Goal: Task Accomplishment & Management: Manage account settings

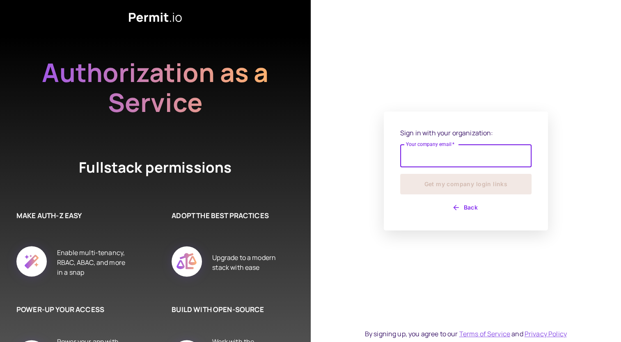
click at [428, 164] on input "Your company email   *" at bounding box center [465, 155] width 131 height 23
type input "**********"
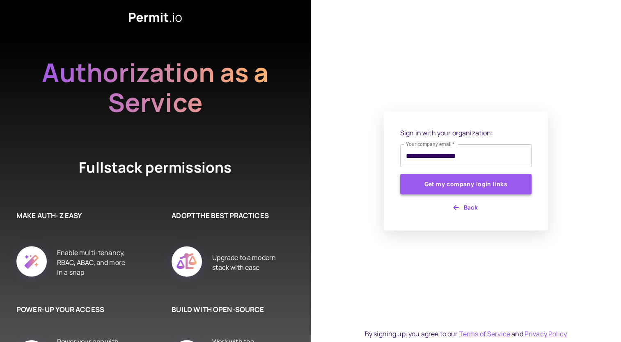
click at [442, 181] on button "Get my company login links" at bounding box center [465, 184] width 131 height 21
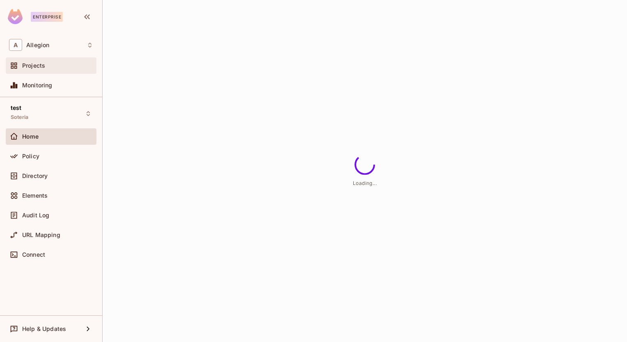
click at [33, 71] on div "Projects" at bounding box center [51, 65] width 91 height 16
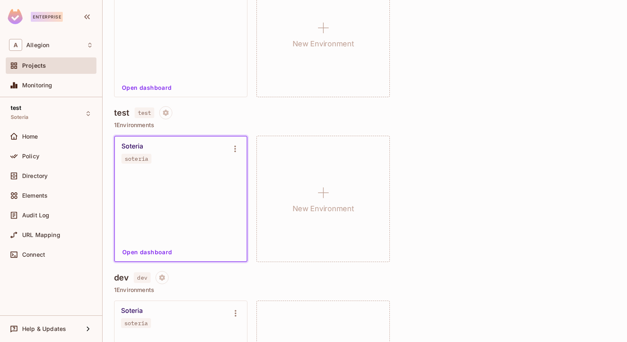
scroll to position [393, 0]
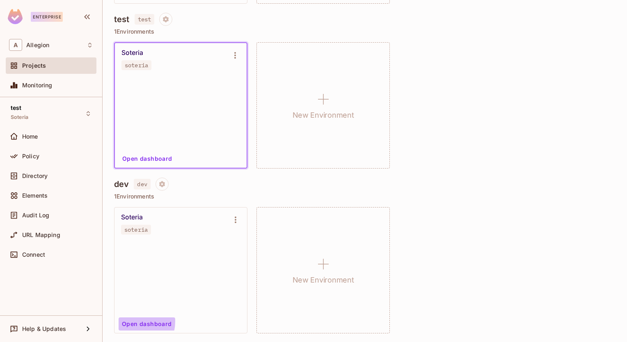
click at [128, 321] on button "Open dashboard" at bounding box center [147, 324] width 57 height 13
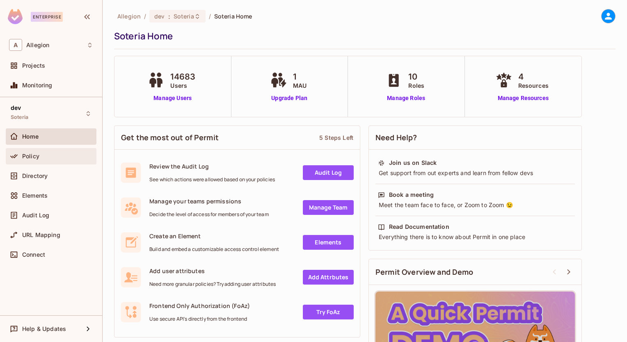
click at [25, 159] on div "Policy" at bounding box center [51, 156] width 84 height 10
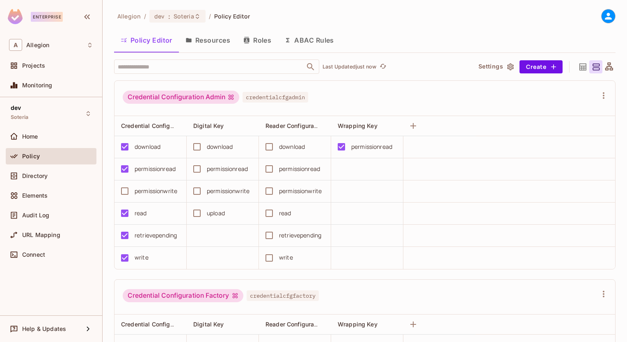
click at [215, 42] on button "Resources" at bounding box center [208, 40] width 58 height 21
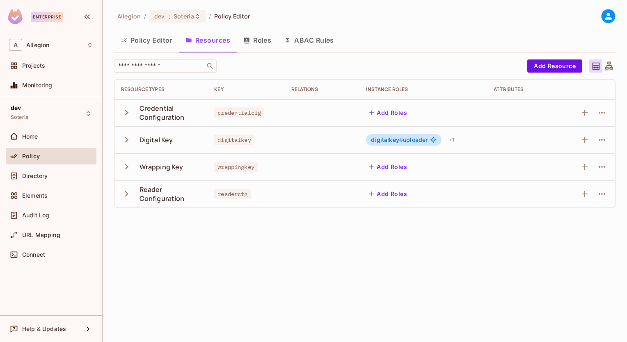
click at [127, 167] on icon "button" at bounding box center [126, 166] width 3 height 5
click at [127, 167] on icon "button" at bounding box center [126, 166] width 5 height 3
click at [127, 142] on icon "button" at bounding box center [126, 139] width 11 height 11
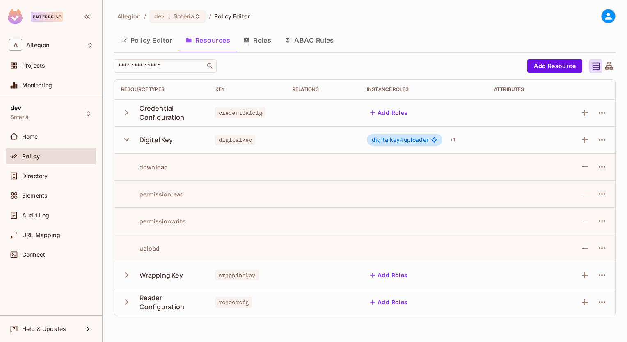
click at [127, 142] on icon "button" at bounding box center [126, 139] width 11 height 11
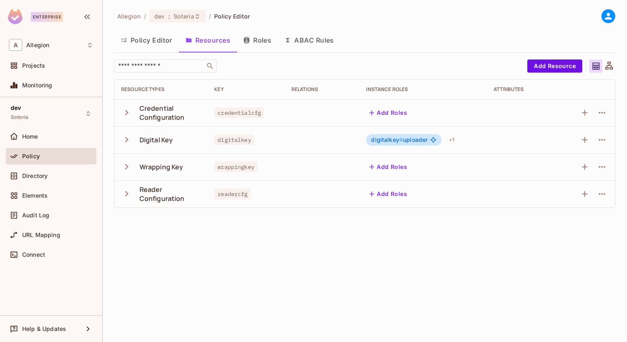
click at [136, 45] on button "Policy Editor" at bounding box center [146, 40] width 65 height 21
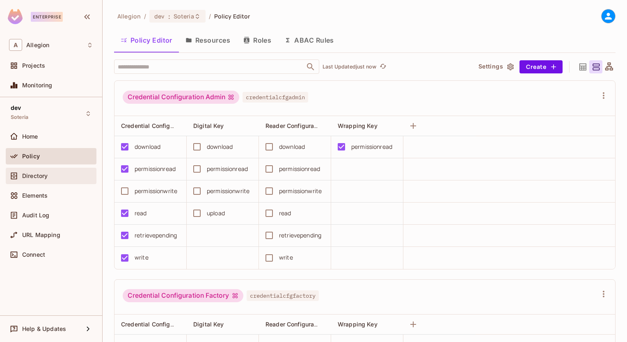
click at [39, 178] on span "Directory" at bounding box center [34, 176] width 25 height 7
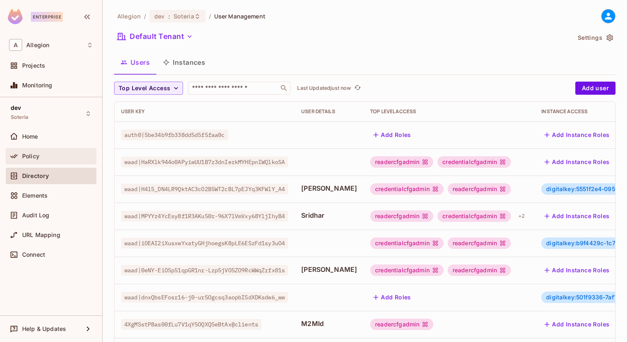
click at [36, 161] on div "Policy" at bounding box center [51, 156] width 91 height 16
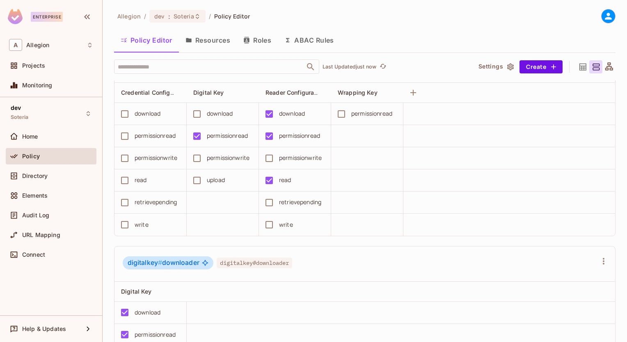
scroll to position [1401, 0]
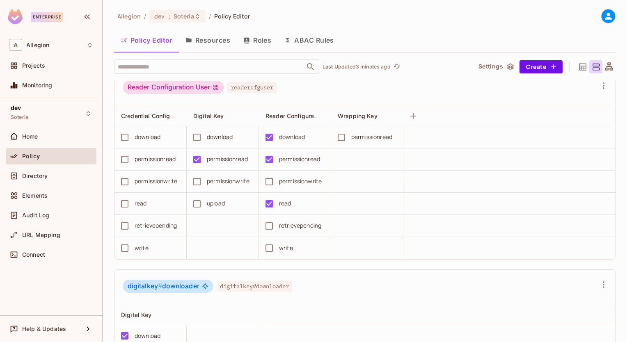
click at [46, 57] on div "A Allegion Projects Monitoring" at bounding box center [51, 67] width 102 height 62
click at [46, 75] on div "Projects" at bounding box center [51, 67] width 91 height 20
click at [44, 72] on div "Projects" at bounding box center [51, 65] width 91 height 16
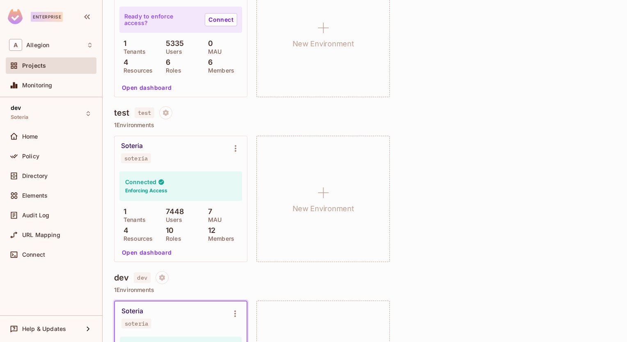
scroll to position [393, 0]
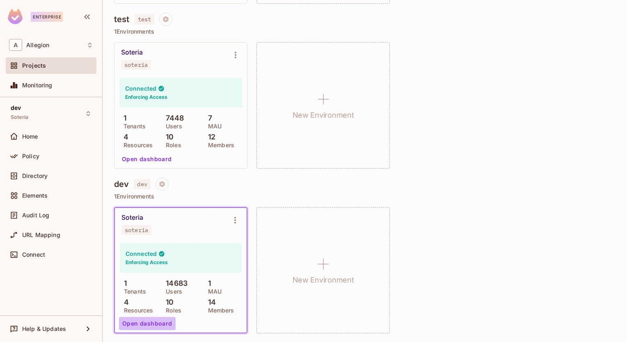
click at [156, 321] on button "Open dashboard" at bounding box center [147, 323] width 57 height 13
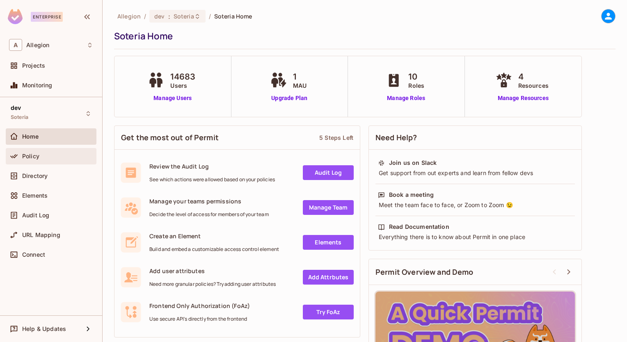
click at [46, 156] on div "Policy" at bounding box center [57, 156] width 71 height 7
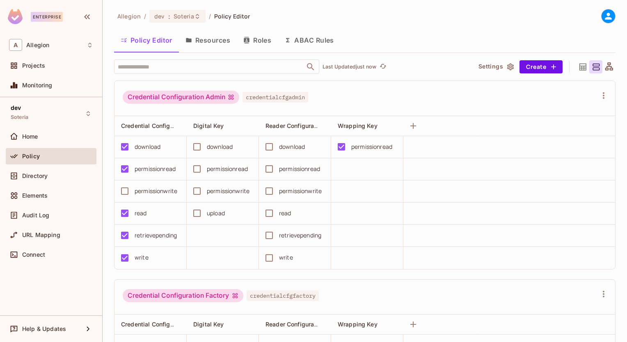
click at [215, 40] on button "Resources" at bounding box center [208, 40] width 58 height 21
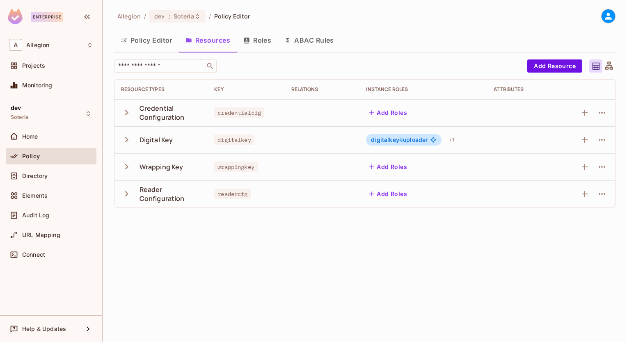
click at [126, 169] on icon "button" at bounding box center [126, 166] width 11 height 11
click at [259, 43] on button "Roles" at bounding box center [257, 40] width 41 height 21
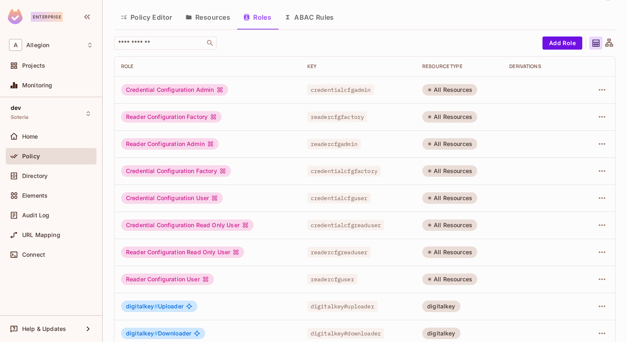
scroll to position [34, 0]
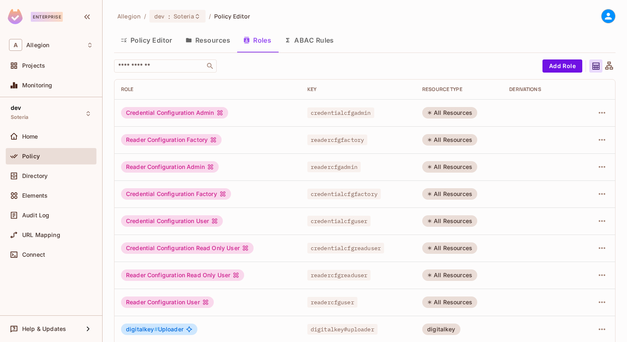
click at [603, 17] on icon at bounding box center [608, 16] width 10 height 10
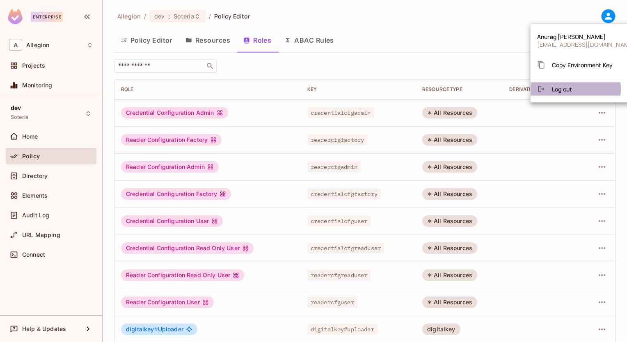
click at [563, 89] on span "Log out" at bounding box center [562, 89] width 20 height 8
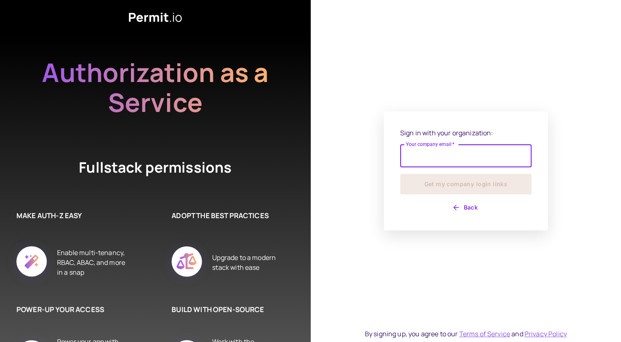
click at [451, 159] on input "Your company email   *" at bounding box center [465, 155] width 131 height 23
type input "**********"
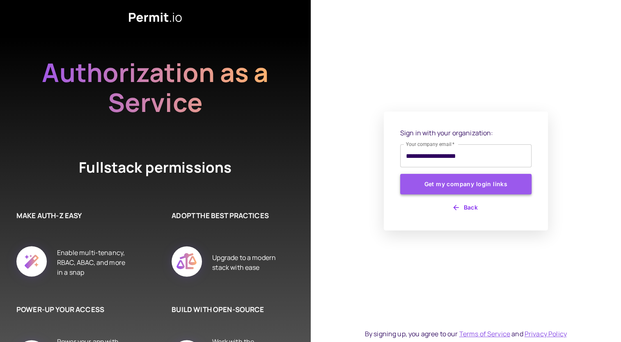
click at [454, 187] on button "Get my company login links" at bounding box center [465, 184] width 131 height 21
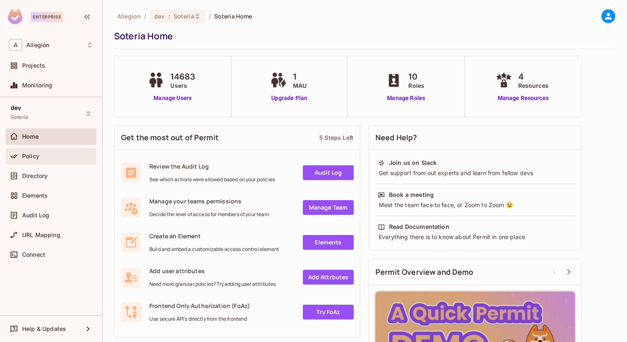
click at [37, 159] on span "Policy" at bounding box center [30, 156] width 17 height 7
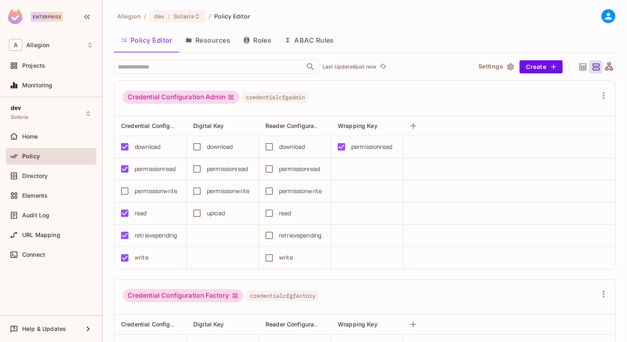
click at [209, 38] on button "Resources" at bounding box center [208, 40] width 58 height 21
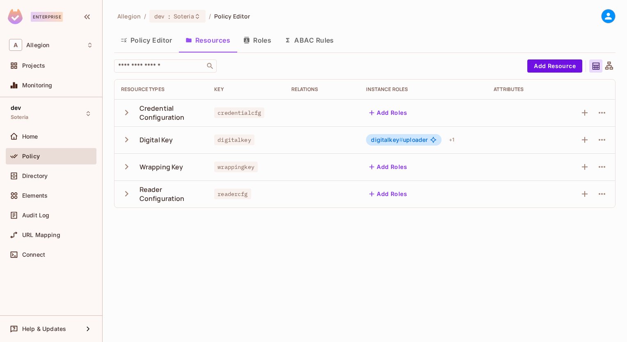
click at [132, 168] on button "button" at bounding box center [128, 167] width 14 height 18
click at [128, 144] on icon "button" at bounding box center [126, 139] width 11 height 11
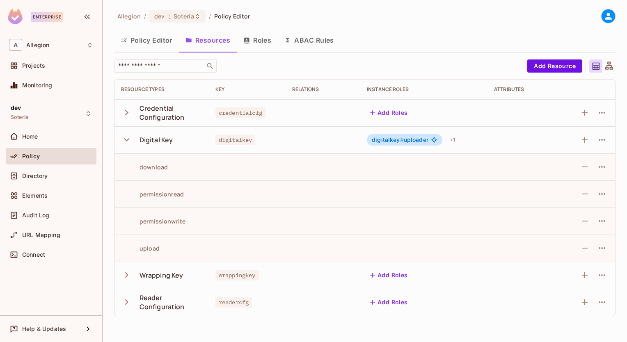
click at [128, 144] on icon "button" at bounding box center [126, 139] width 11 height 11
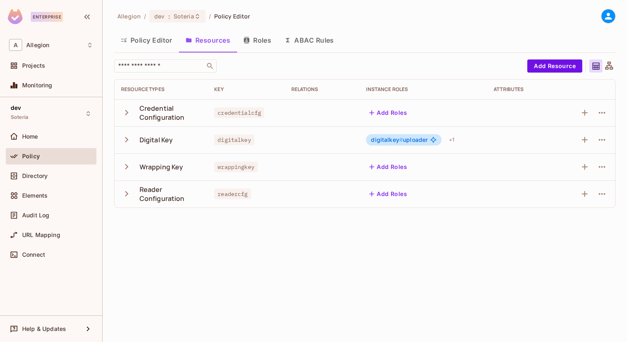
click at [128, 117] on icon "button" at bounding box center [126, 112] width 11 height 11
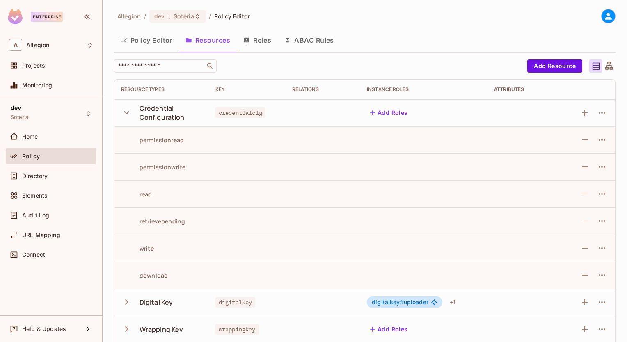
click at [128, 117] on icon "button" at bounding box center [126, 112] width 11 height 11
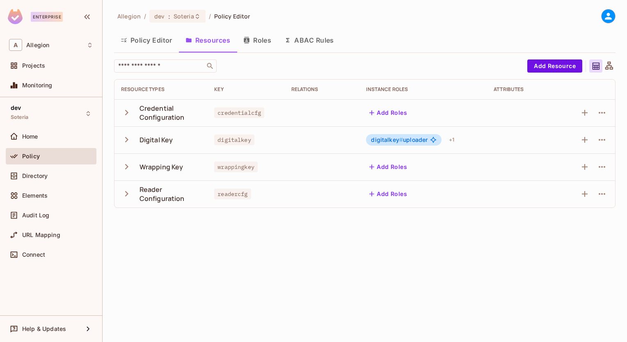
click at [125, 196] on icon "button" at bounding box center [126, 193] width 3 height 5
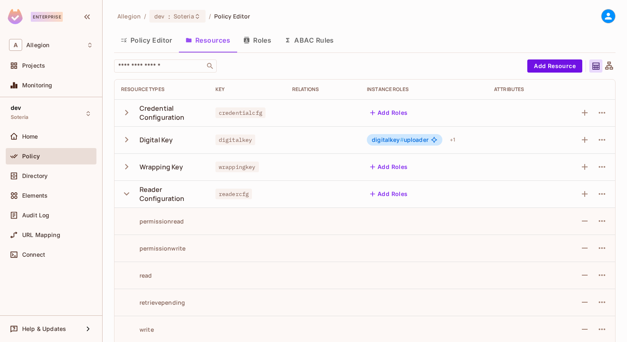
click at [125, 196] on icon "button" at bounding box center [126, 193] width 11 height 11
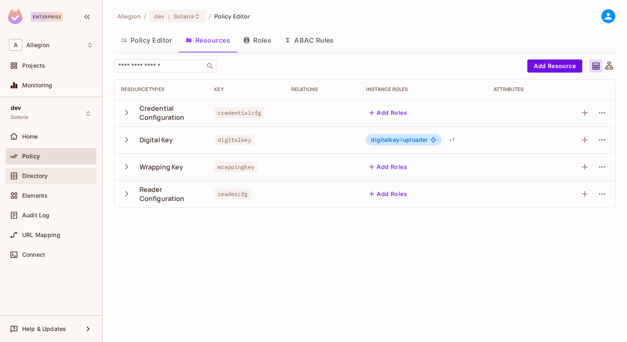
click at [43, 173] on span "Directory" at bounding box center [34, 176] width 25 height 7
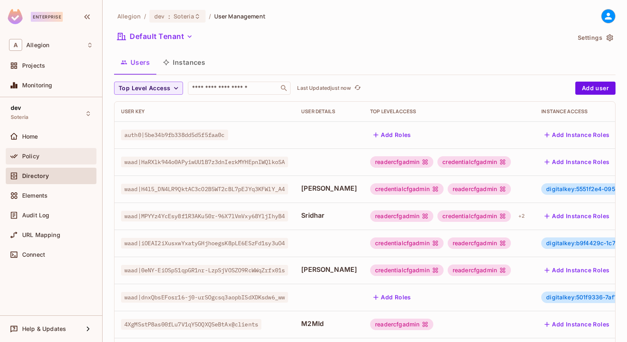
click at [41, 157] on div "Policy" at bounding box center [57, 156] width 71 height 7
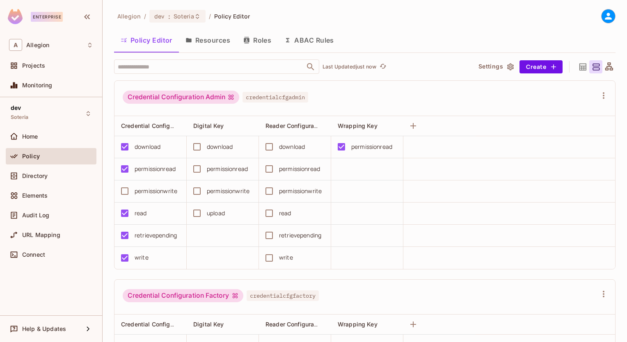
click at [204, 44] on button "Resources" at bounding box center [208, 40] width 58 height 21
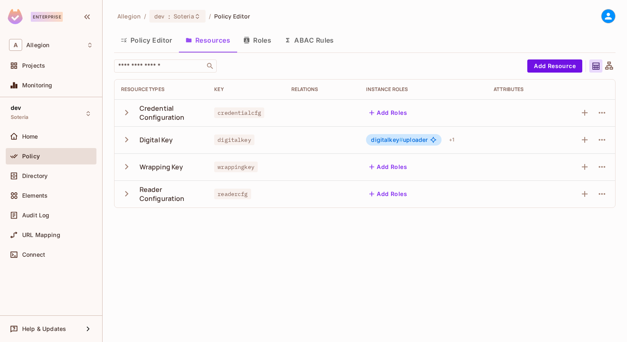
click at [256, 44] on button "Roles" at bounding box center [257, 40] width 41 height 21
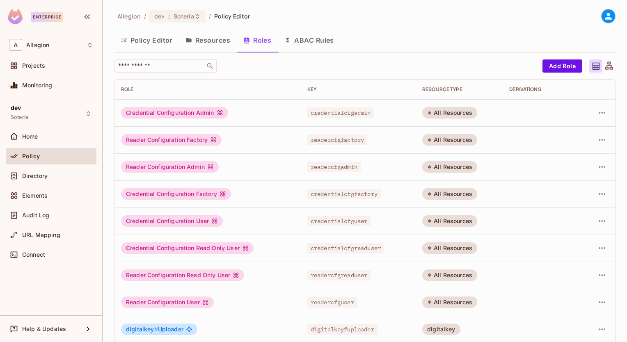
scroll to position [34, 0]
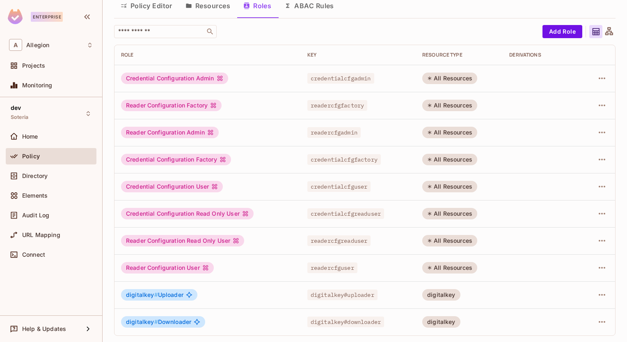
click at [320, 5] on button "ABAC Rules" at bounding box center [309, 5] width 63 height 21
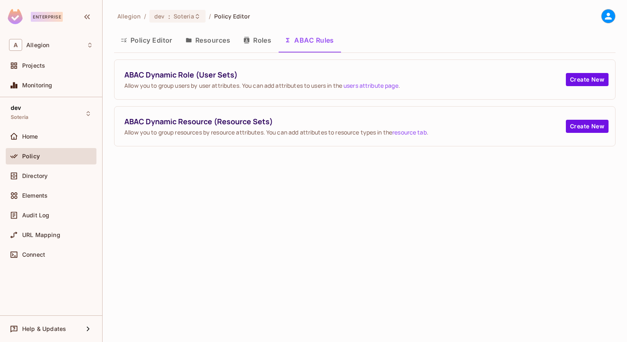
click at [256, 39] on button "Roles" at bounding box center [257, 40] width 41 height 21
